Goal: Task Accomplishment & Management: Use online tool/utility

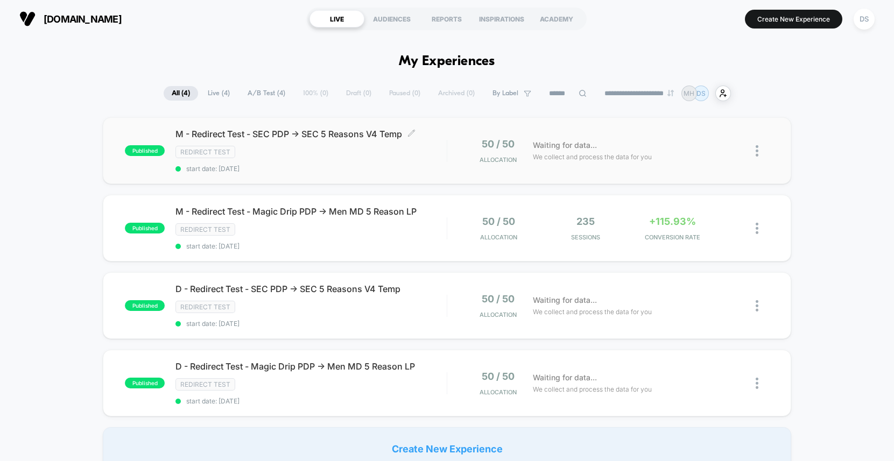
drag, startPoint x: 0, startPoint y: 0, endPoint x: 375, endPoint y: 147, distance: 402.4
click at [375, 147] on div "Redirect Test" at bounding box center [310, 152] width 271 height 12
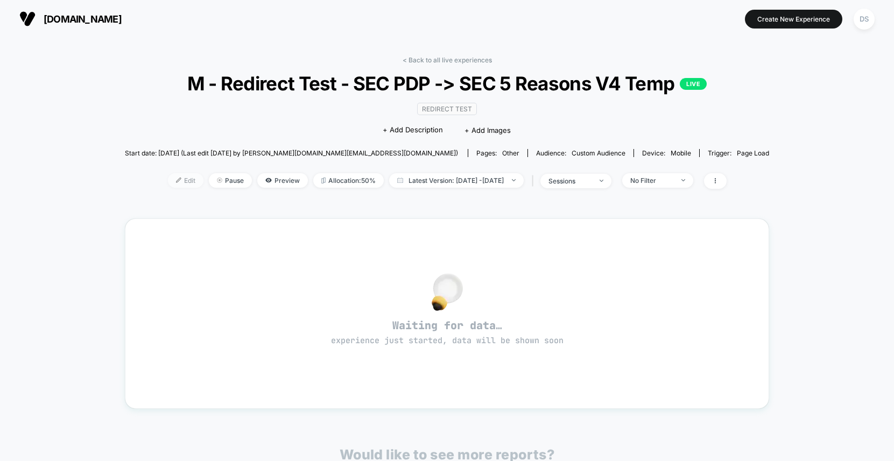
click at [168, 182] on span "Edit" at bounding box center [186, 180] width 36 height 15
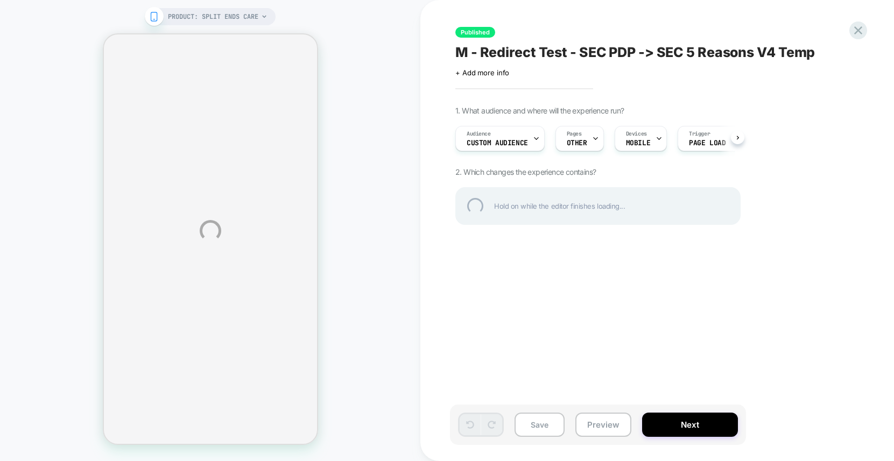
click at [511, 137] on div "PRODUCT: Split Ends Care PRODUCT: Split Ends Care Published M - Redirect Test -…" at bounding box center [447, 230] width 894 height 461
click at [520, 136] on div "PRODUCT: Split Ends Care PRODUCT: Split Ends Care Published M - Redirect Test -…" at bounding box center [447, 230] width 894 height 461
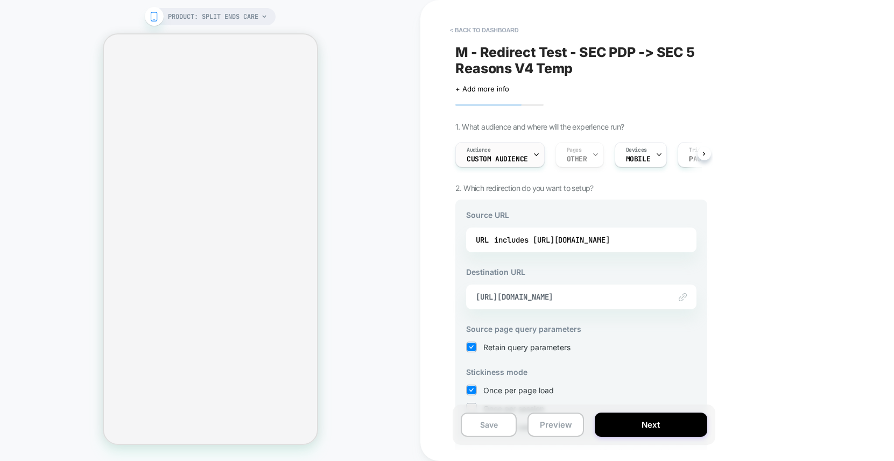
click at [513, 161] on span "Custom Audience" at bounding box center [497, 160] width 61 height 8
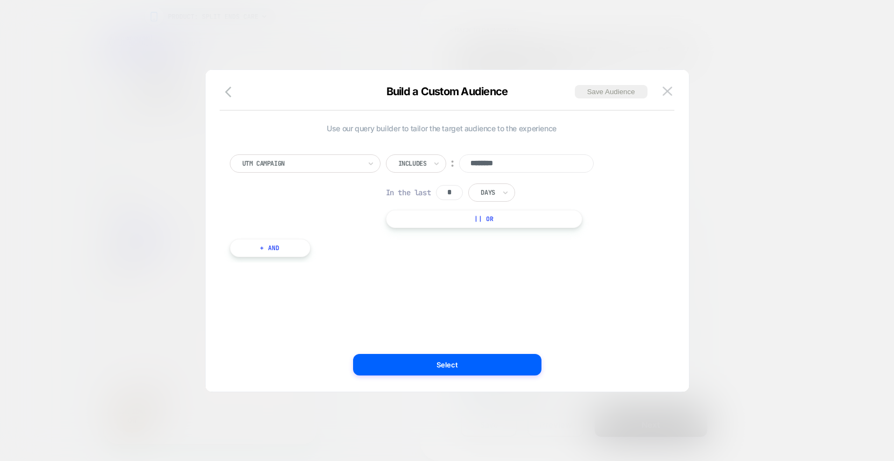
drag, startPoint x: 846, startPoint y: 25, endPoint x: 840, endPoint y: 29, distance: 7.0
